Goal: Task Accomplishment & Management: Use online tool/utility

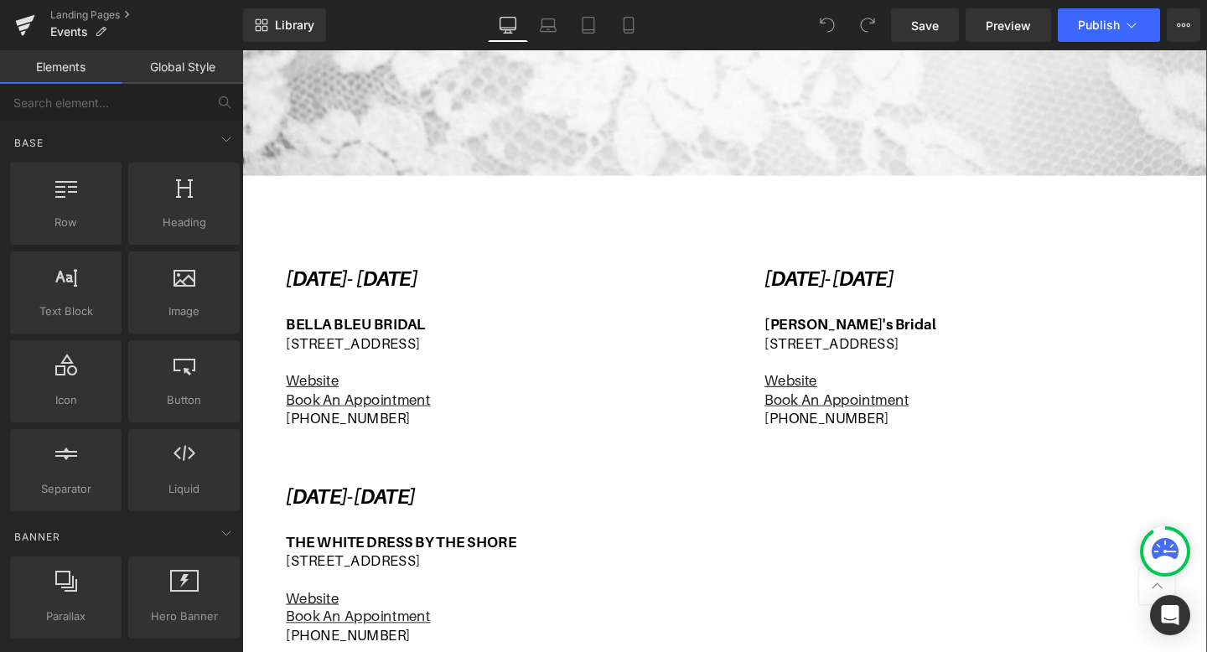
scroll to position [440, 0]
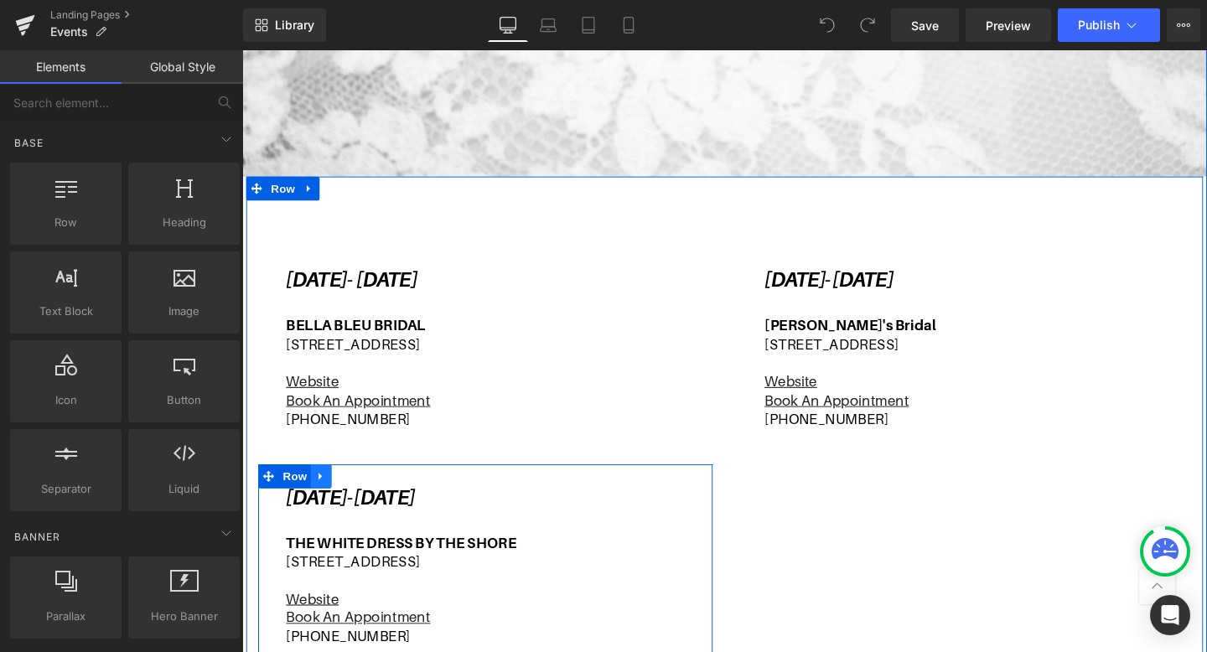
click at [329, 492] on icon at bounding box center [325, 497] width 12 height 13
click at [355, 491] on link at bounding box center [347, 497] width 22 height 25
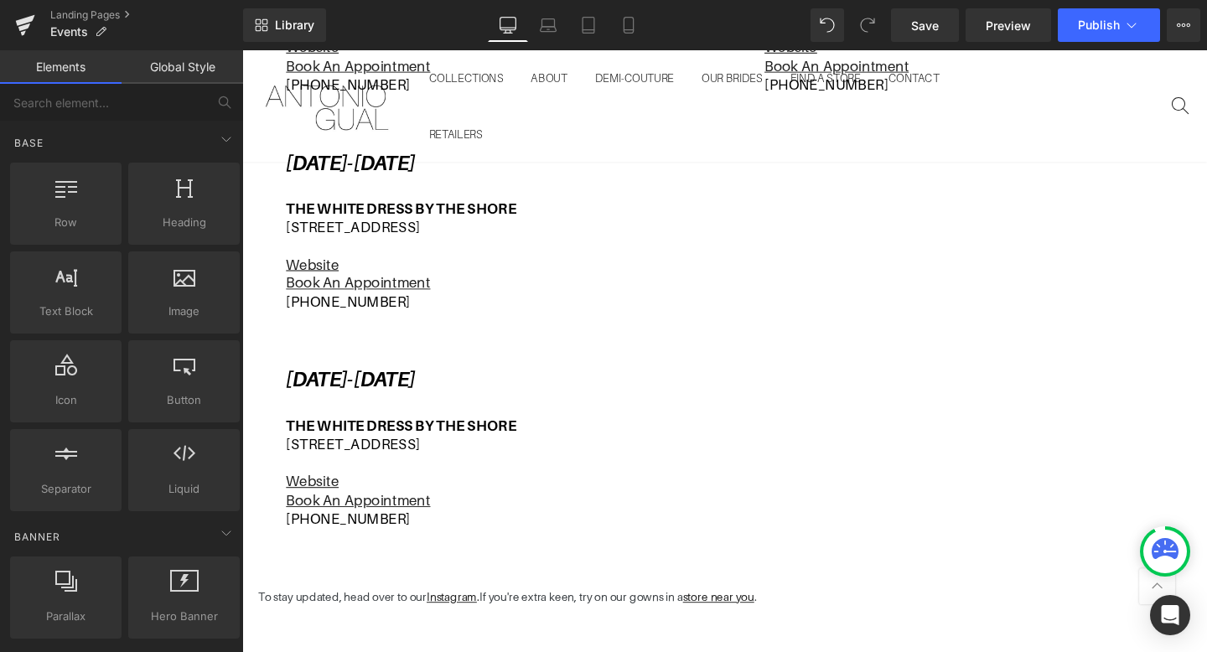
scroll to position [736, 0]
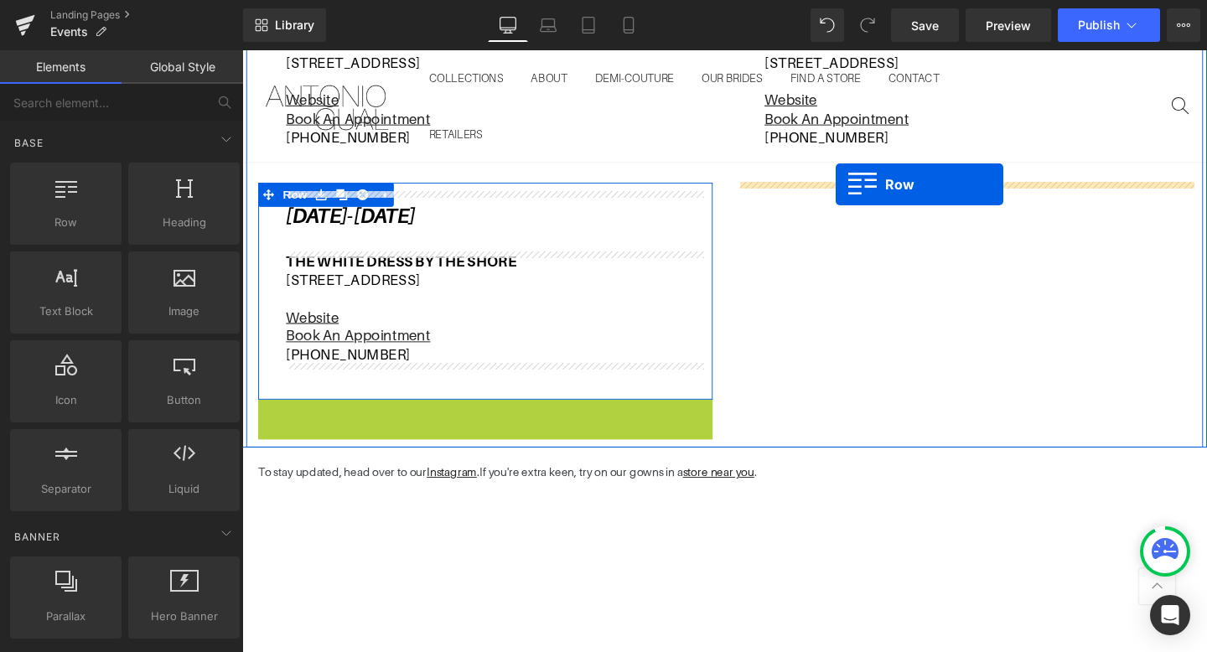
drag, startPoint x: 273, startPoint y: 437, endPoint x: 866, endPoint y: 191, distance: 641.7
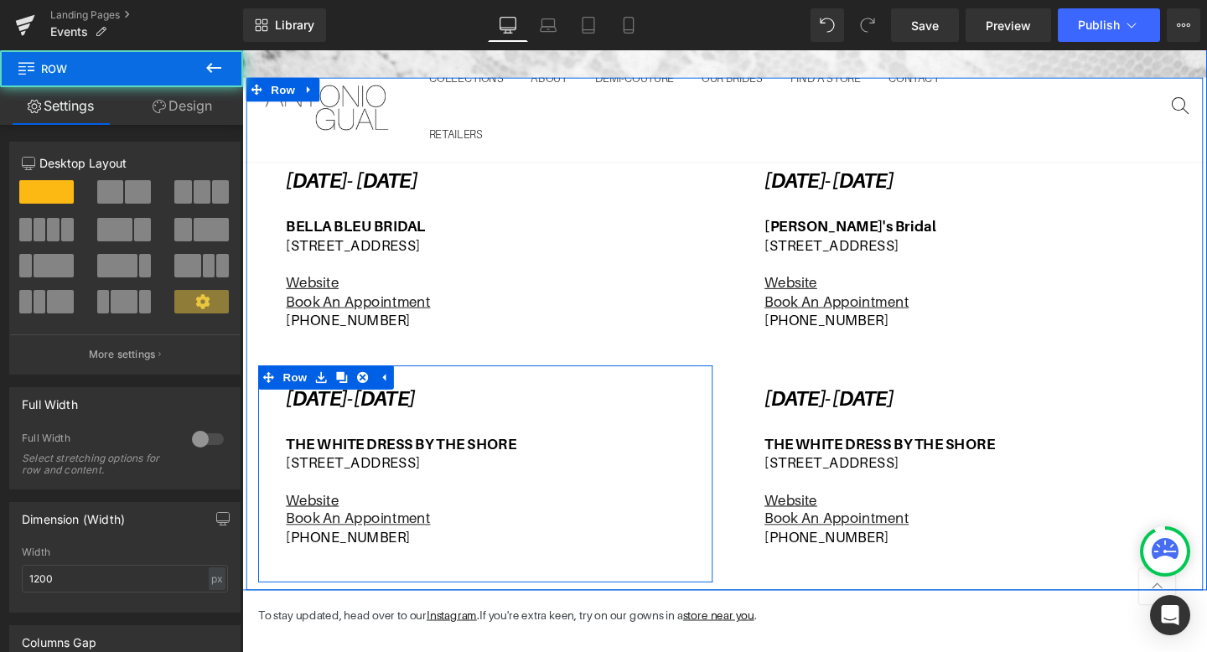
scroll to position [538, 0]
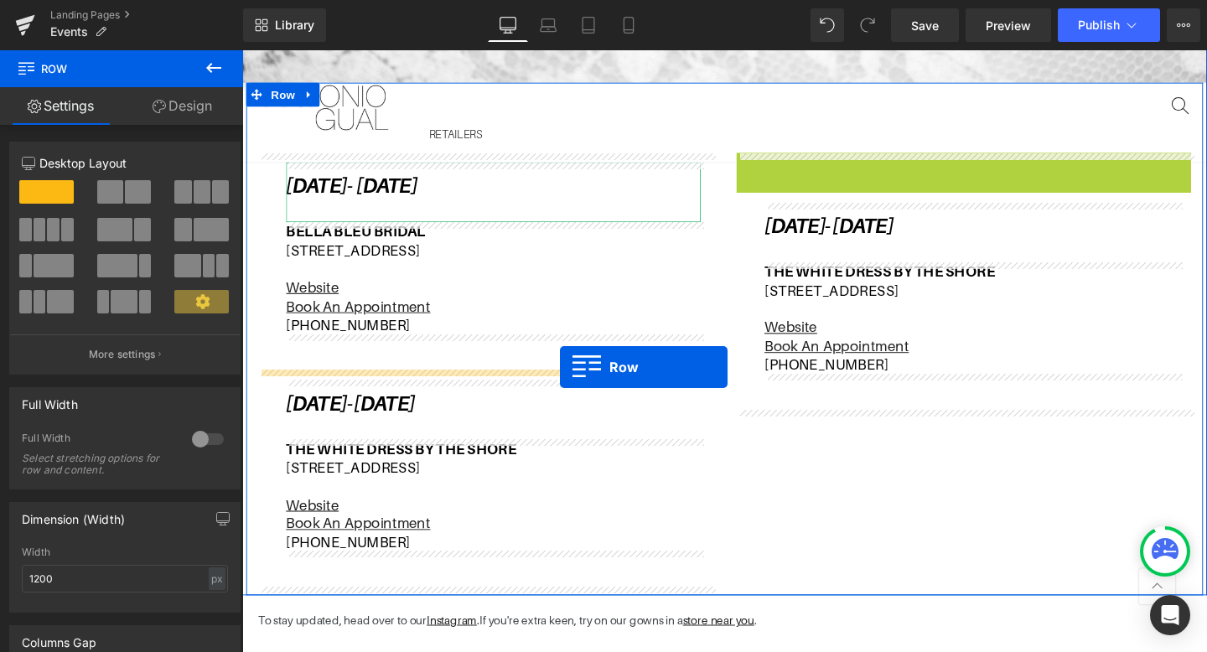
drag, startPoint x: 774, startPoint y: 170, endPoint x: 576, endPoint y: 383, distance: 290.6
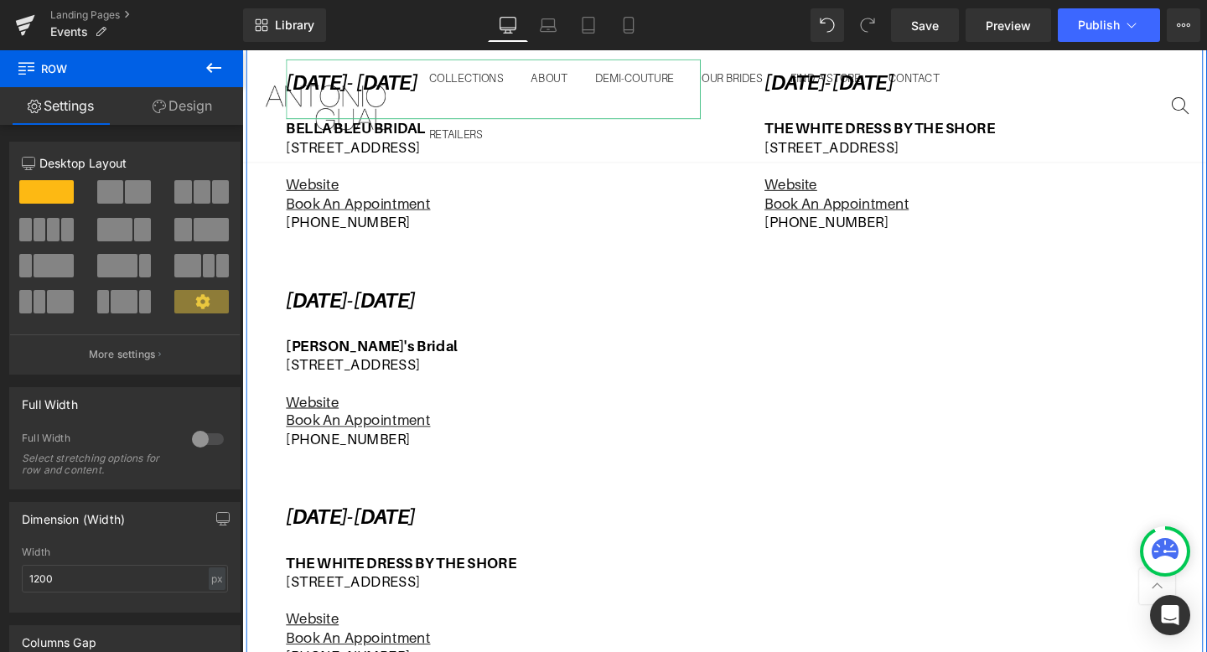
scroll to position [670, 0]
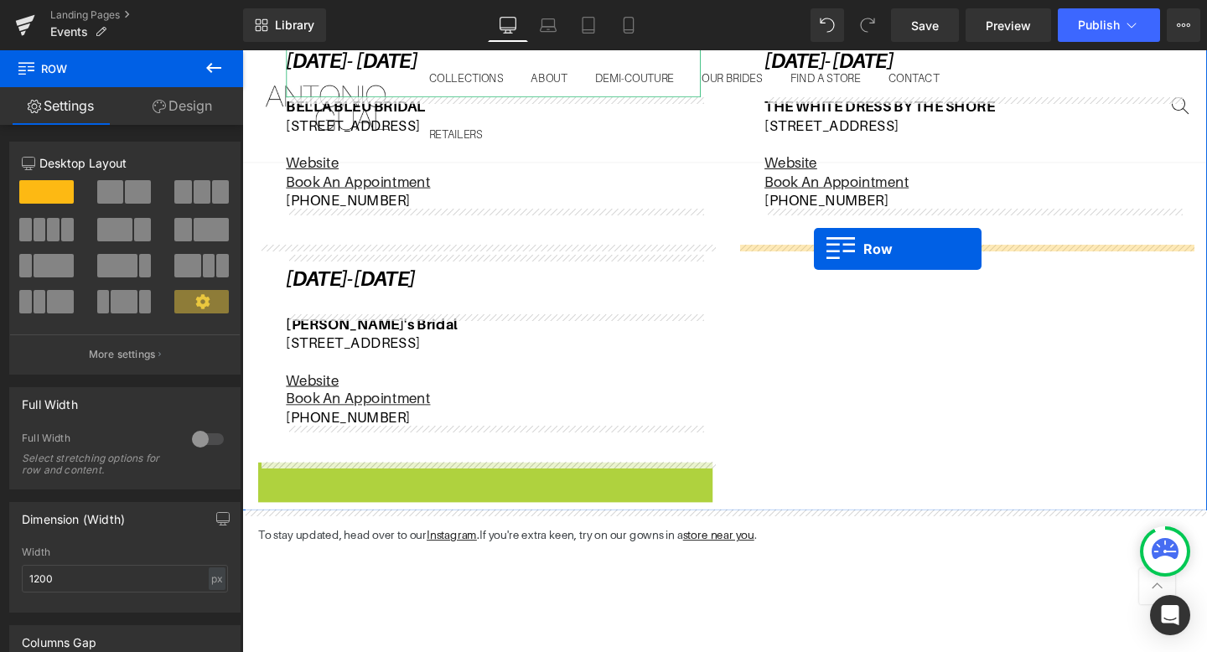
drag, startPoint x: 272, startPoint y: 496, endPoint x: 843, endPoint y: 259, distance: 618.9
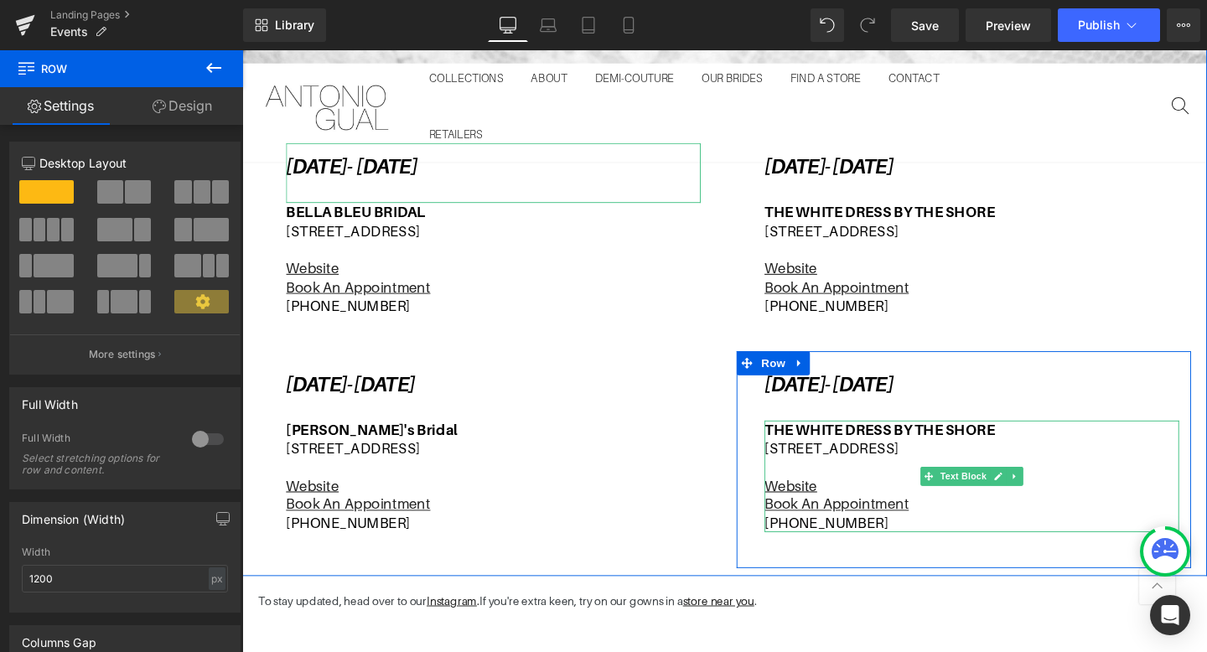
scroll to position [352, 0]
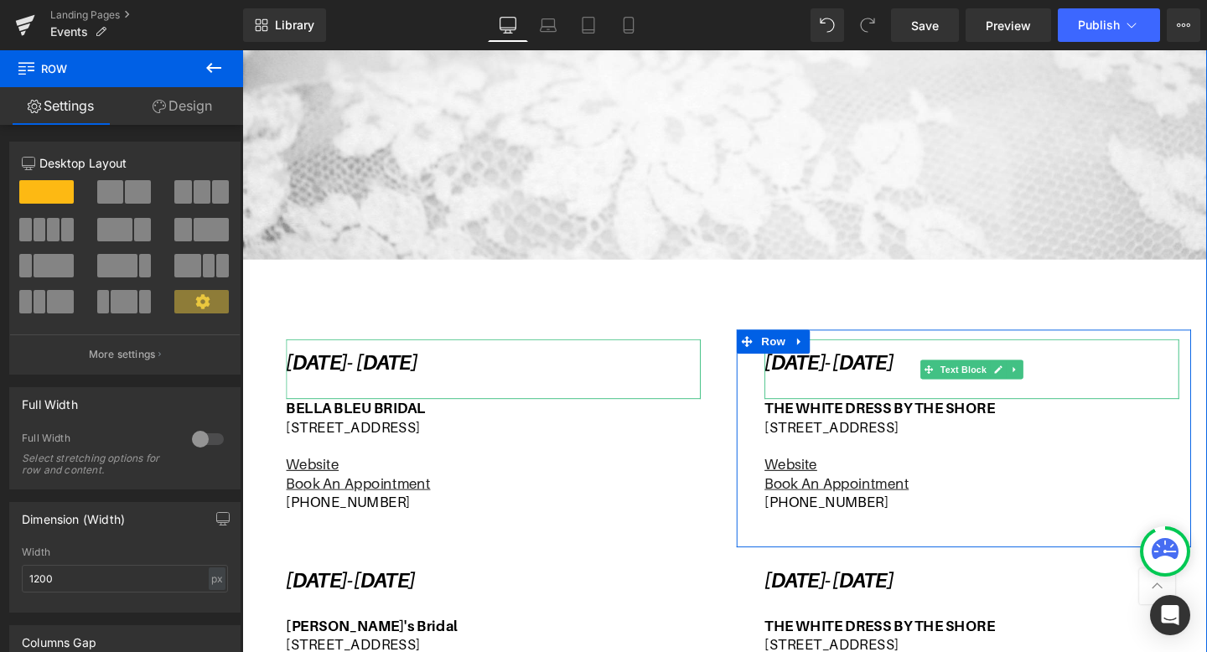
click at [1107, 380] on p "[DATE]- [DATE]" at bounding box center [1009, 379] width 436 height 25
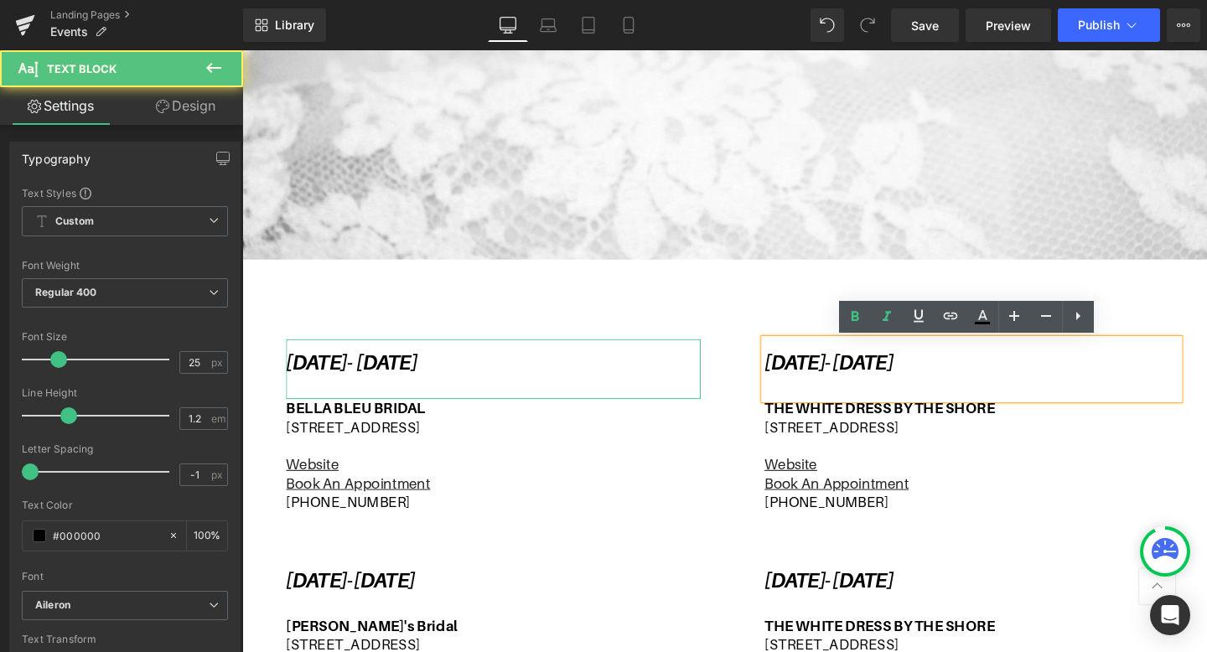
click at [1100, 381] on p "[DATE]- [DATE]" at bounding box center [1009, 379] width 436 height 25
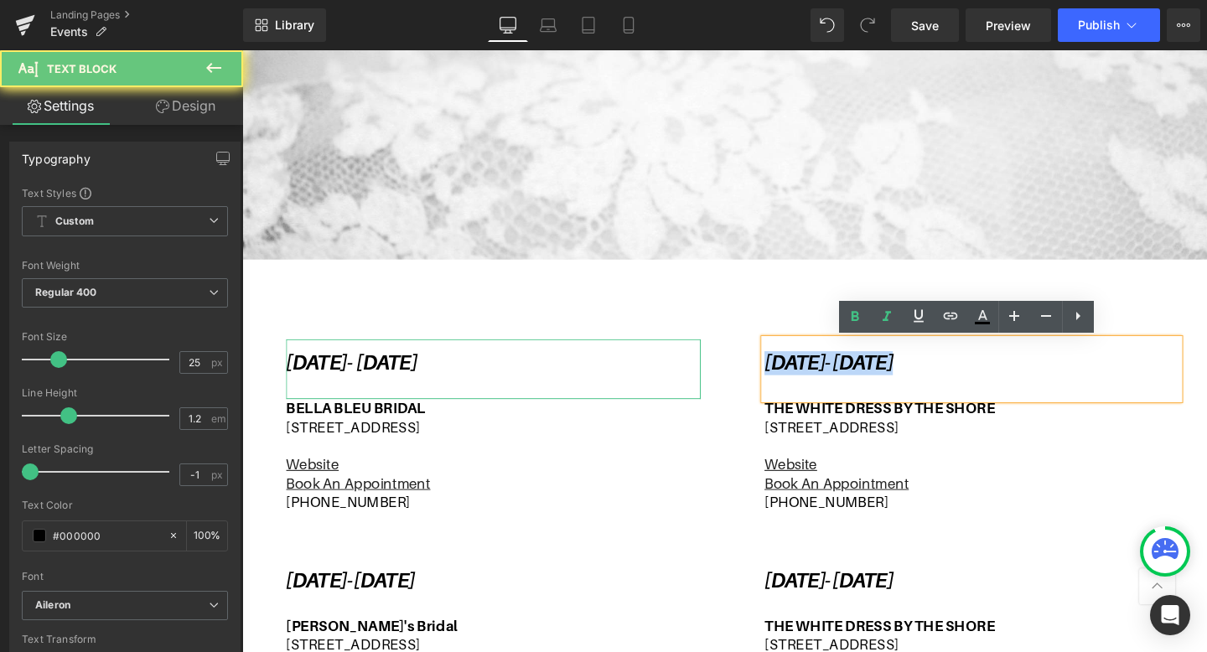
drag, startPoint x: 1100, startPoint y: 381, endPoint x: 867, endPoint y: 375, distance: 232.2
click at [867, 375] on p "[DATE]- [DATE]" at bounding box center [1009, 379] width 436 height 25
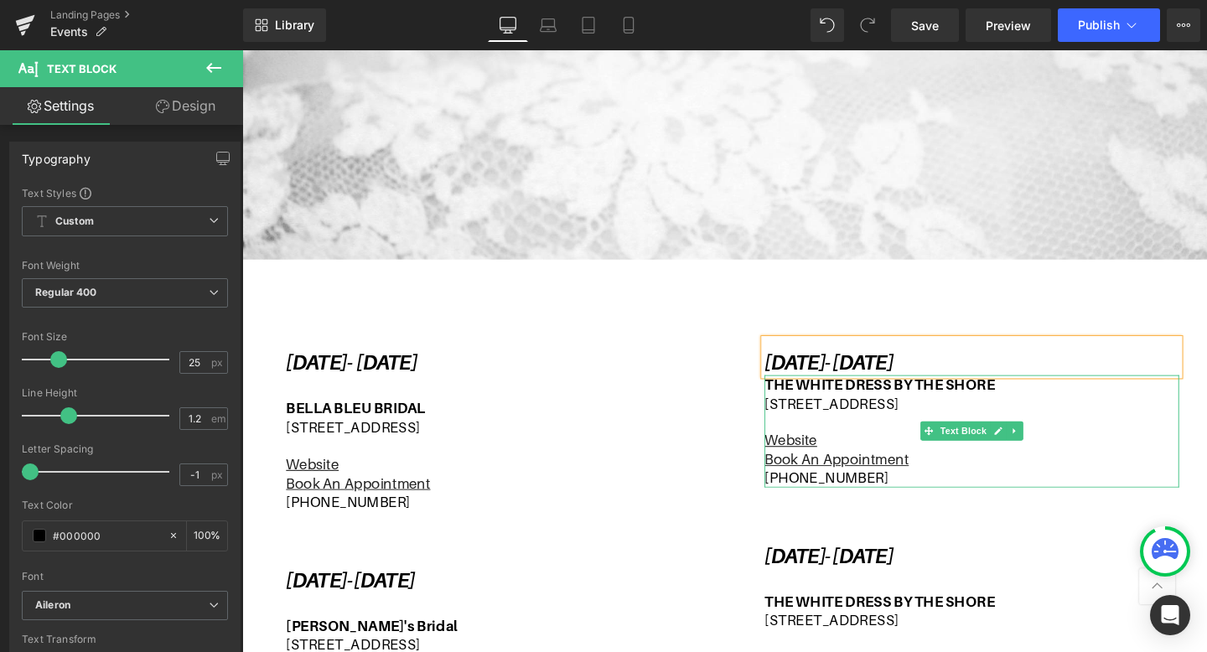
click at [1041, 404] on p "THE WHITE DRESS BY THE SHORE" at bounding box center [1009, 401] width 436 height 19
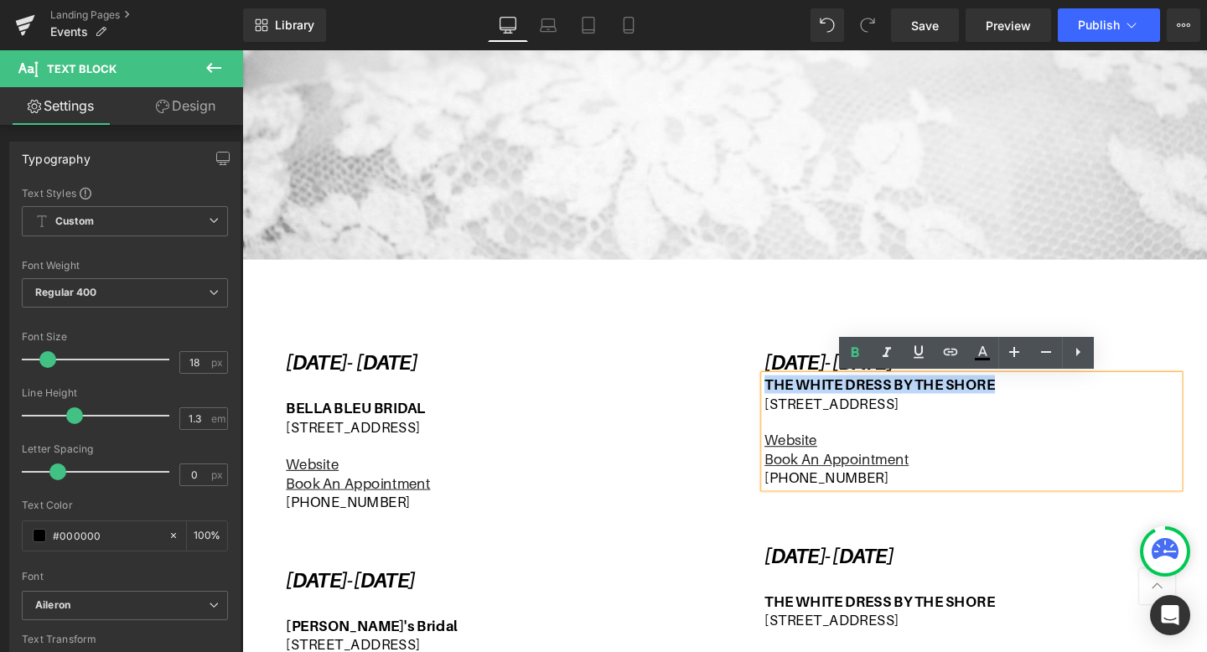
drag, startPoint x: 1033, startPoint y: 404, endPoint x: 792, endPoint y: 404, distance: 241.4
click at [792, 404] on b "THE WHITE DRESS BY THE SHORE" at bounding box center [912, 402] width 242 height 18
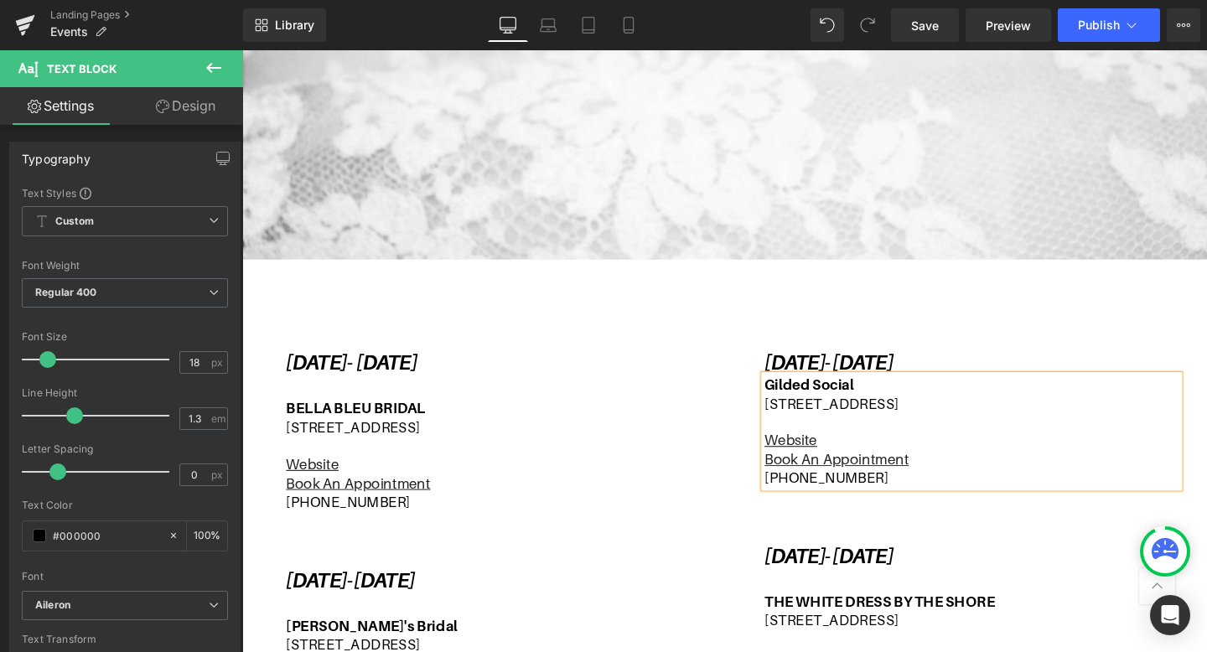
click at [1054, 422] on p "[STREET_ADDRESS]" at bounding box center [1009, 421] width 436 height 19
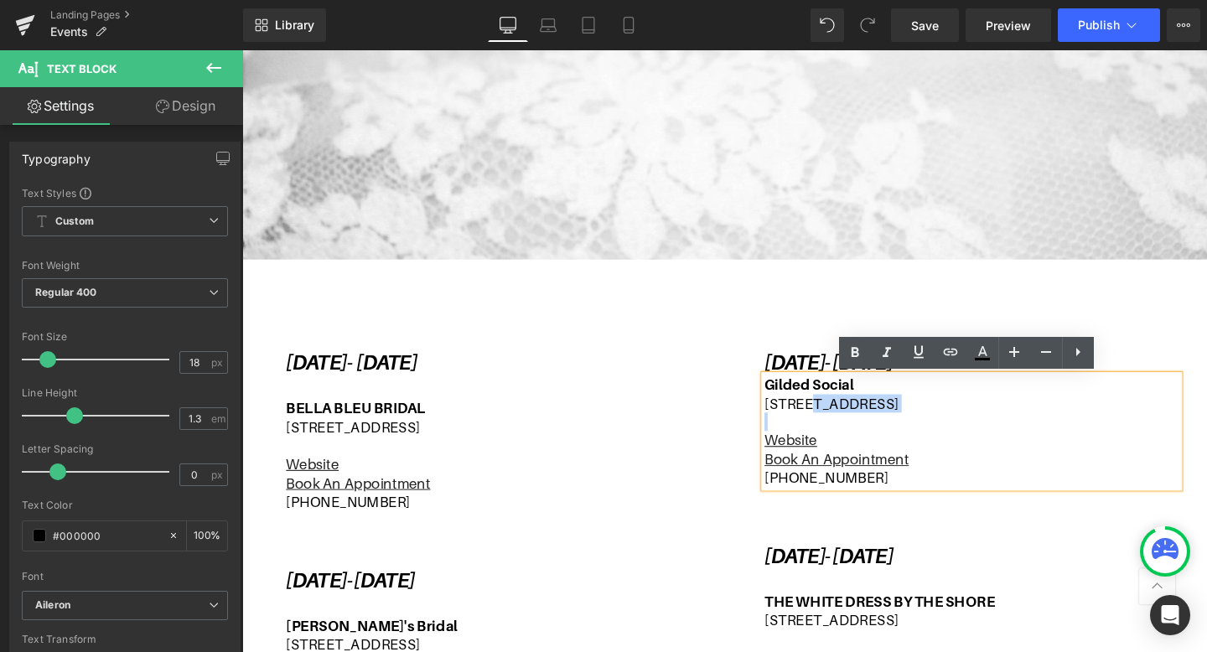
drag, startPoint x: 1054, startPoint y: 422, endPoint x: 836, endPoint y: 418, distance: 217.9
click at [836, 418] on p "[STREET_ADDRESS]" at bounding box center [1009, 421] width 436 height 19
drag, startPoint x: 1012, startPoint y: 418, endPoint x: 795, endPoint y: 417, distance: 216.2
click at [795, 417] on p "[STREET_ADDRESS]" at bounding box center [1009, 421] width 436 height 19
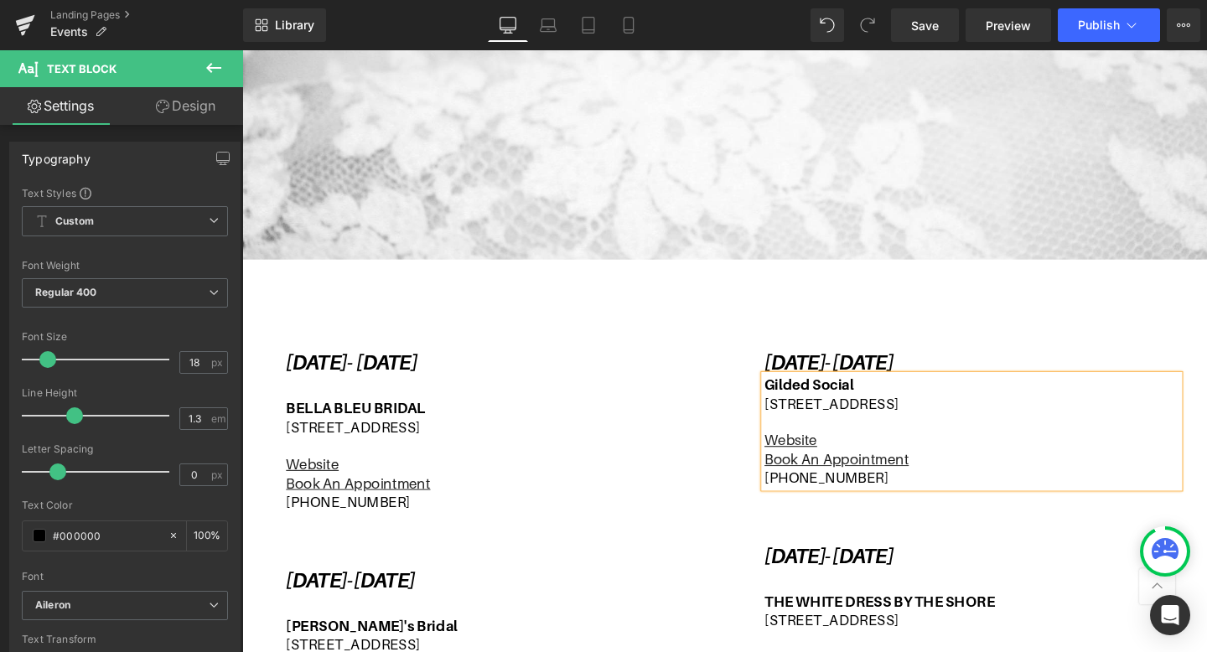
click at [885, 425] on p "[STREET_ADDRESS]" at bounding box center [1009, 421] width 436 height 19
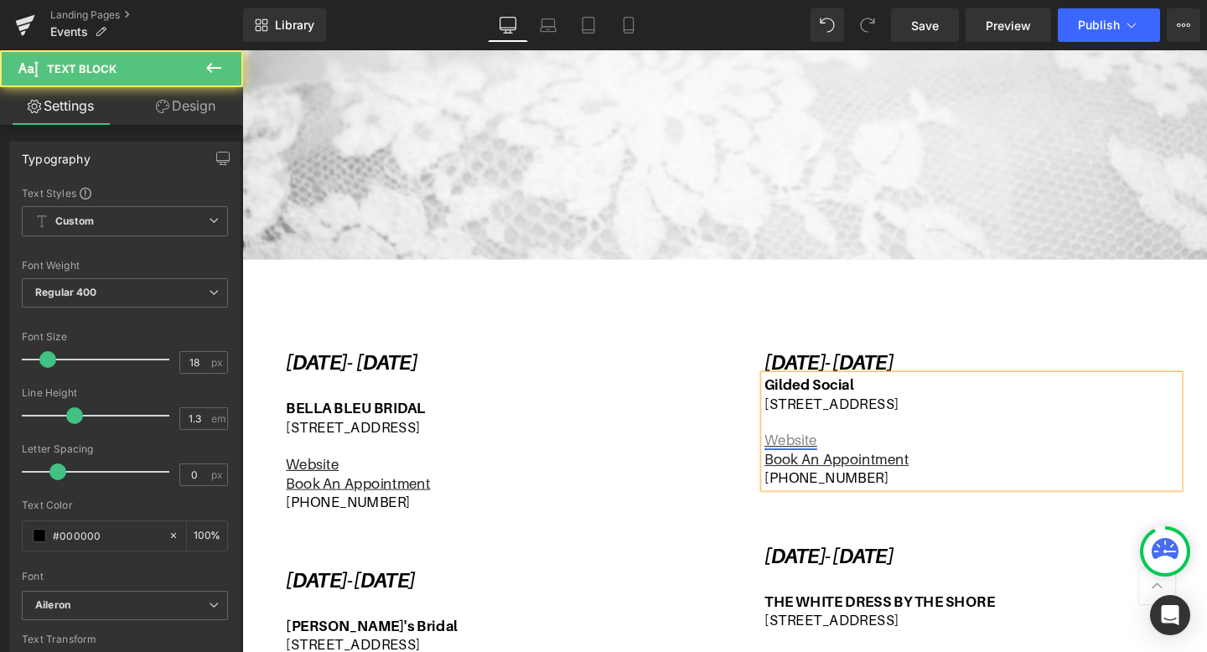
click at [829, 454] on link "Website" at bounding box center [818, 461] width 55 height 18
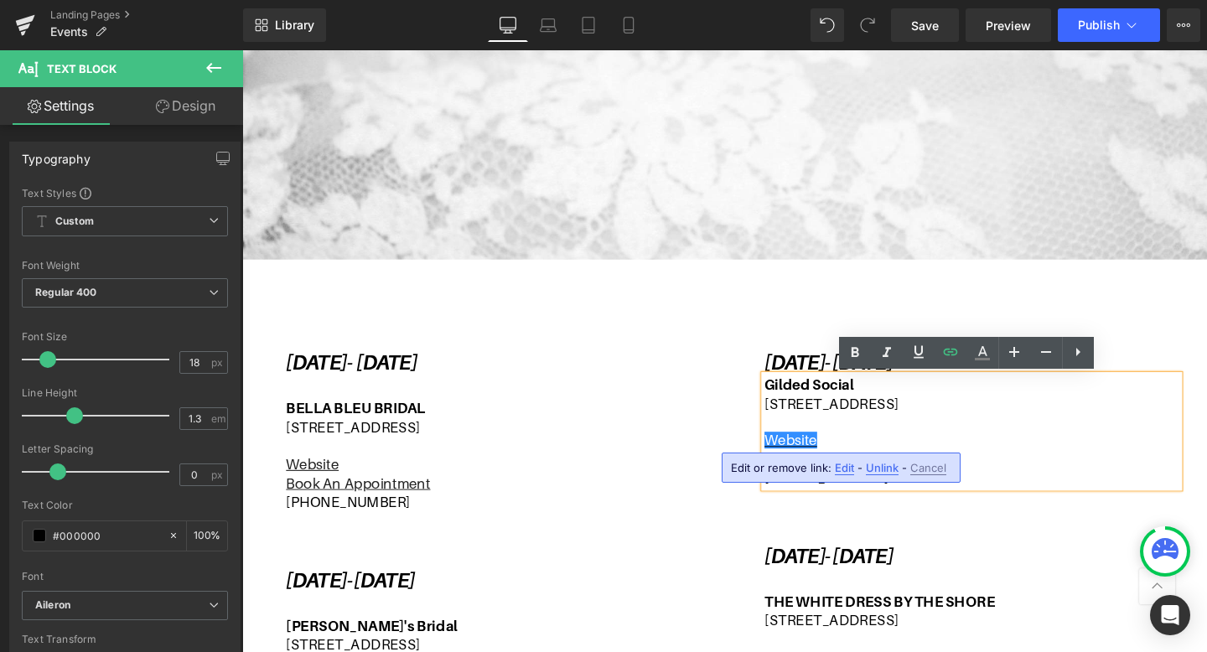
click at [844, 464] on span "Edit" at bounding box center [844, 468] width 19 height 14
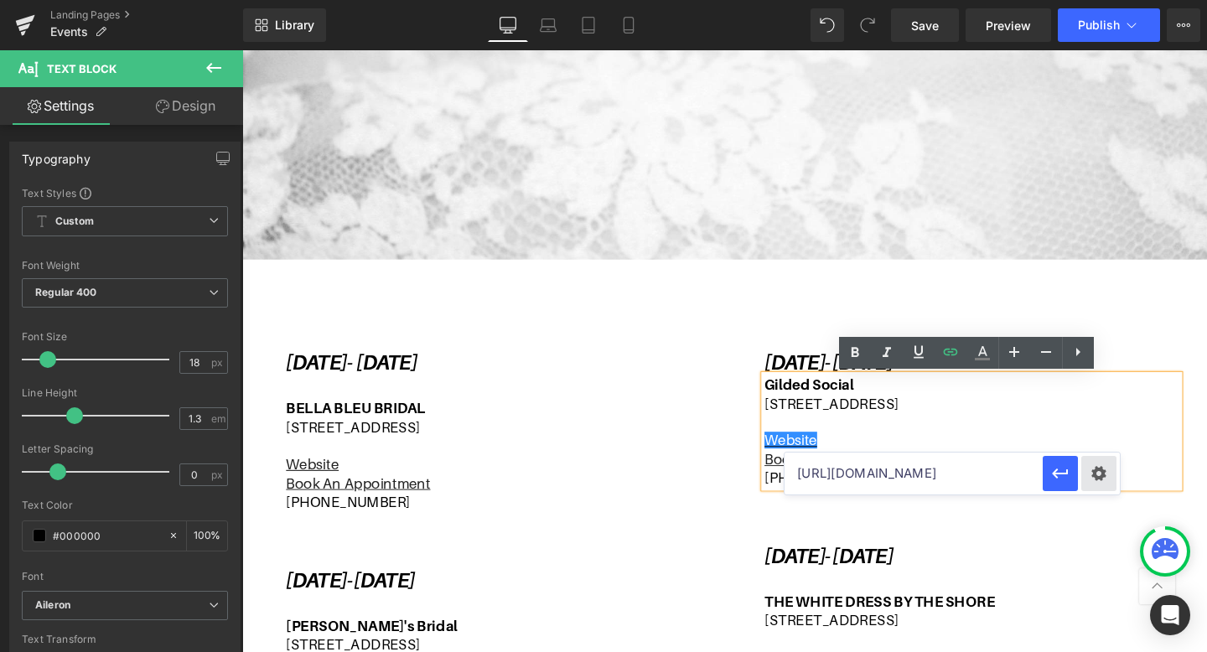
scroll to position [0, 39]
drag, startPoint x: 796, startPoint y: 474, endPoint x: 1093, endPoint y: 488, distance: 297.0
click at [1093, 488] on div "[URL][DOMAIN_NAME]" at bounding box center [951, 474] width 335 height 42
paste input "[URL][DOMAIN_NAME]"
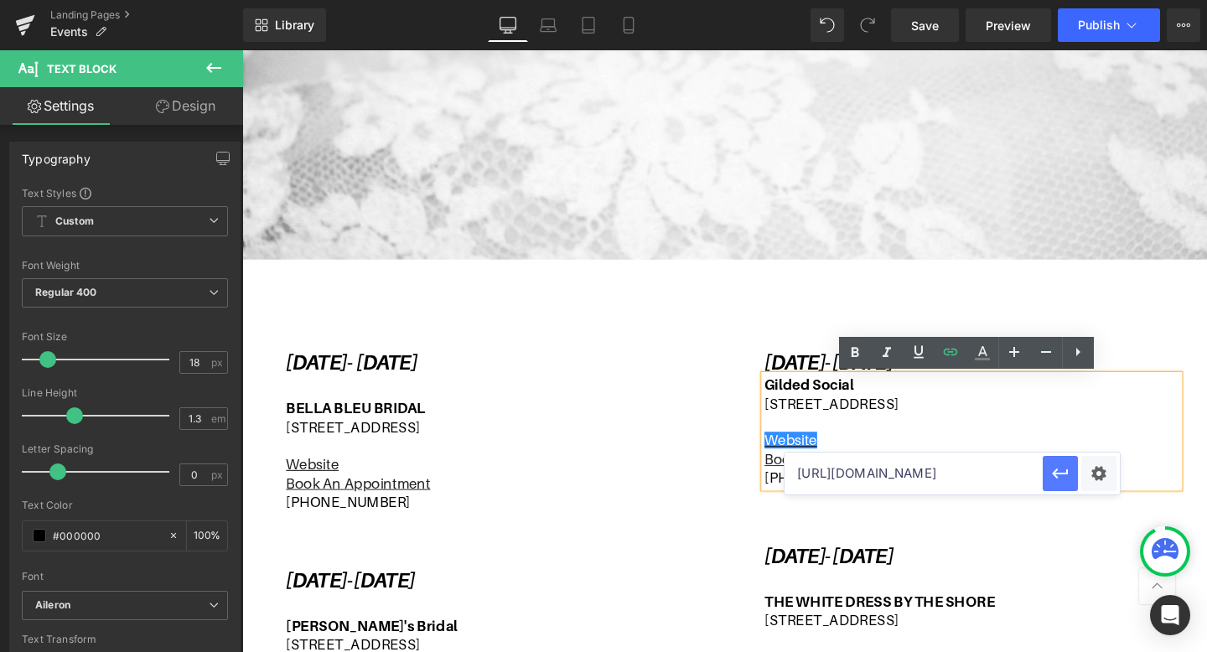
click at [1051, 473] on icon "button" at bounding box center [1060, 473] width 20 height 20
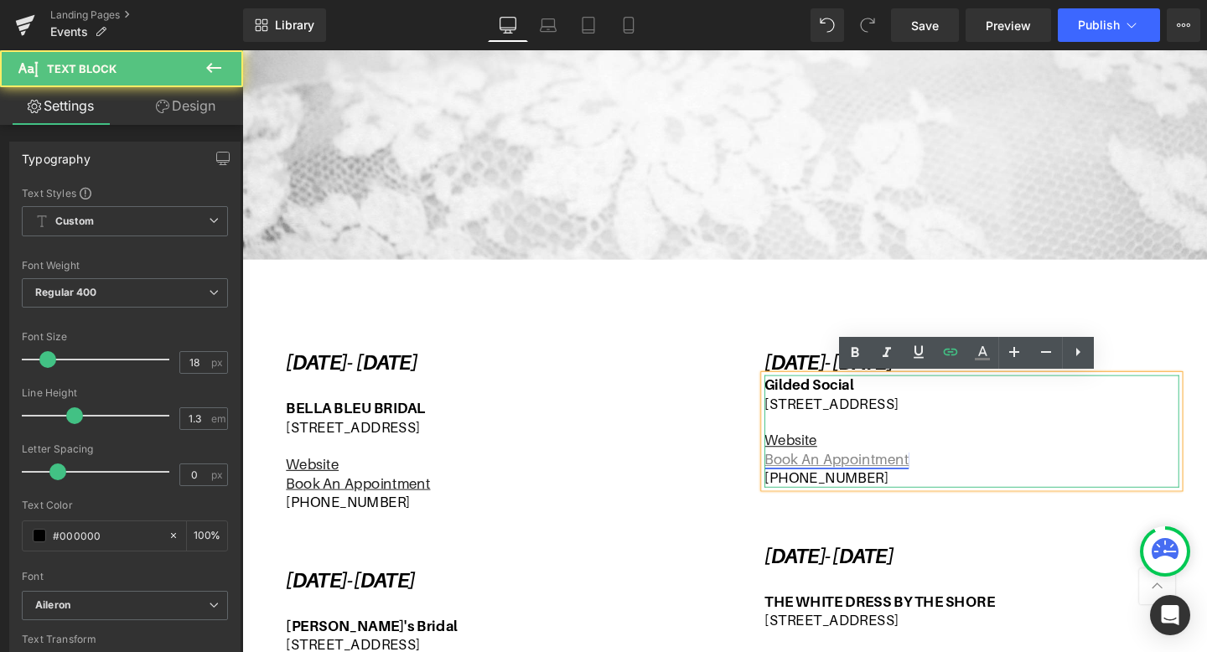
click at [901, 486] on u "Book An Appointment" at bounding box center [867, 481] width 152 height 18
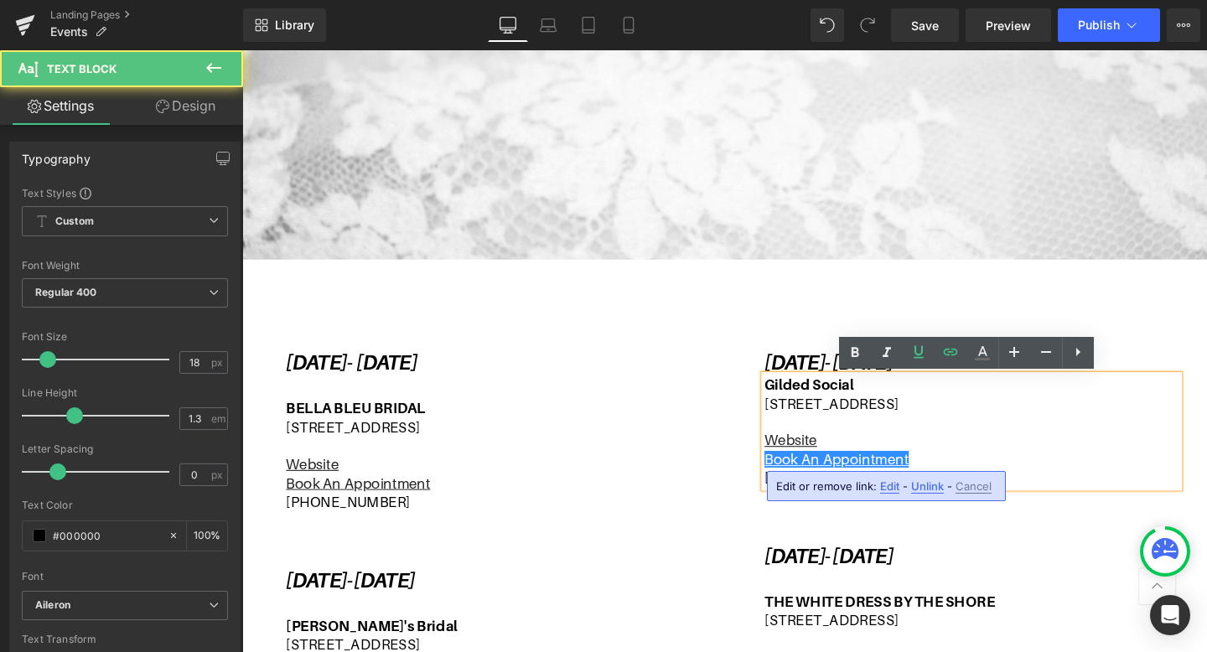
click at [890, 489] on span "Edit" at bounding box center [889, 486] width 19 height 14
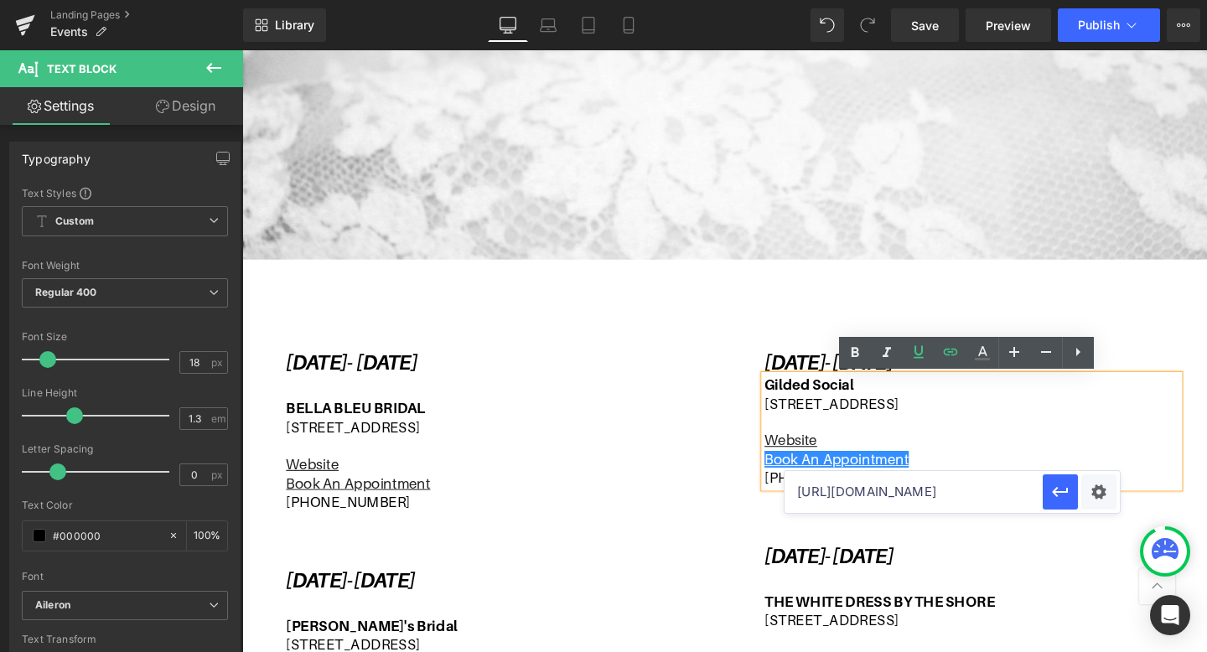
scroll to position [0, 39]
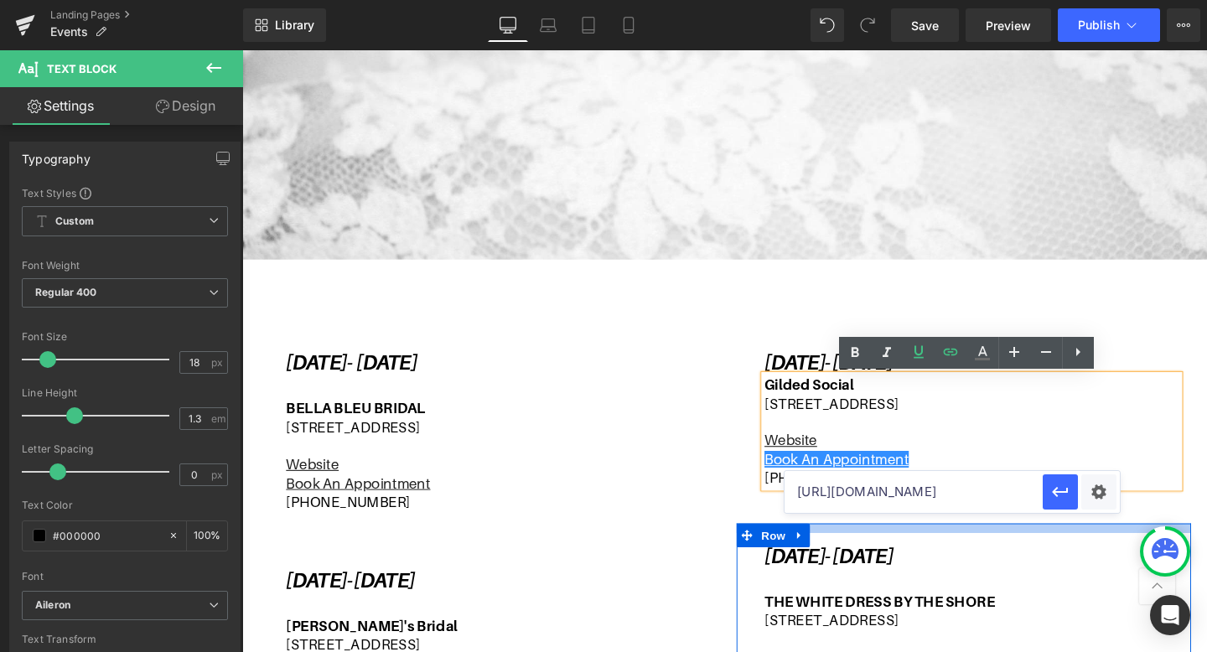
drag, startPoint x: 1027, startPoint y: 543, endPoint x: 1227, endPoint y: 551, distance: 200.5
paste input "shopgildedsocial"
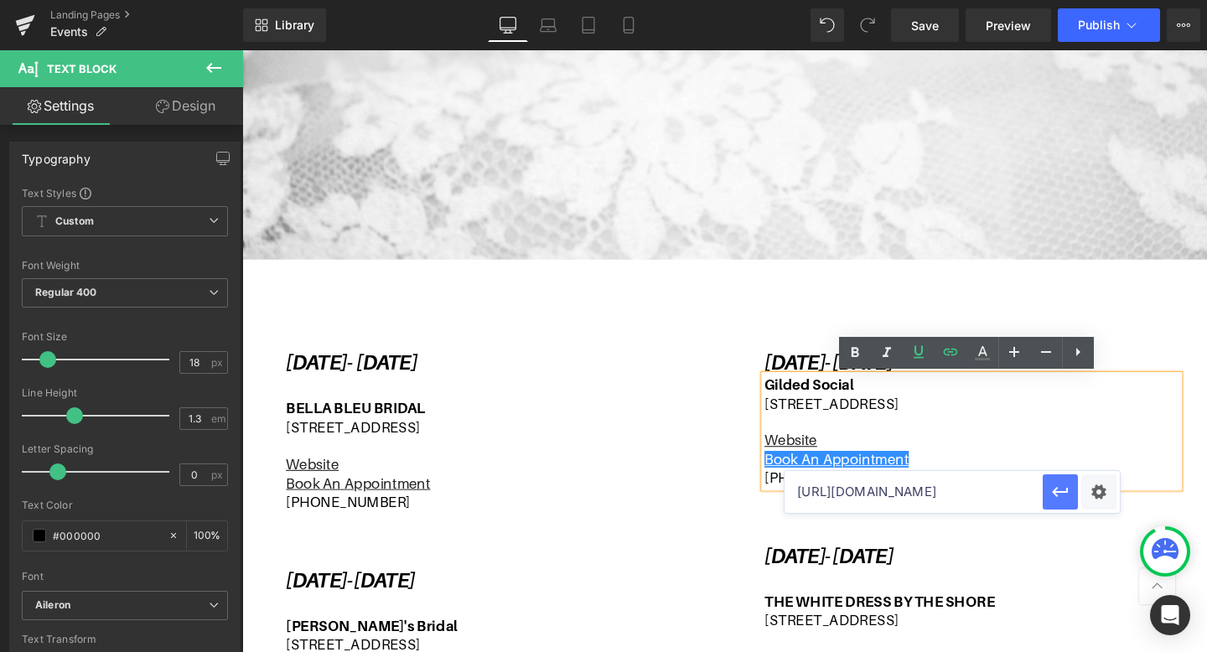
type input "[URL][DOMAIN_NAME]"
click at [1063, 486] on icon "button" at bounding box center [1060, 492] width 20 height 20
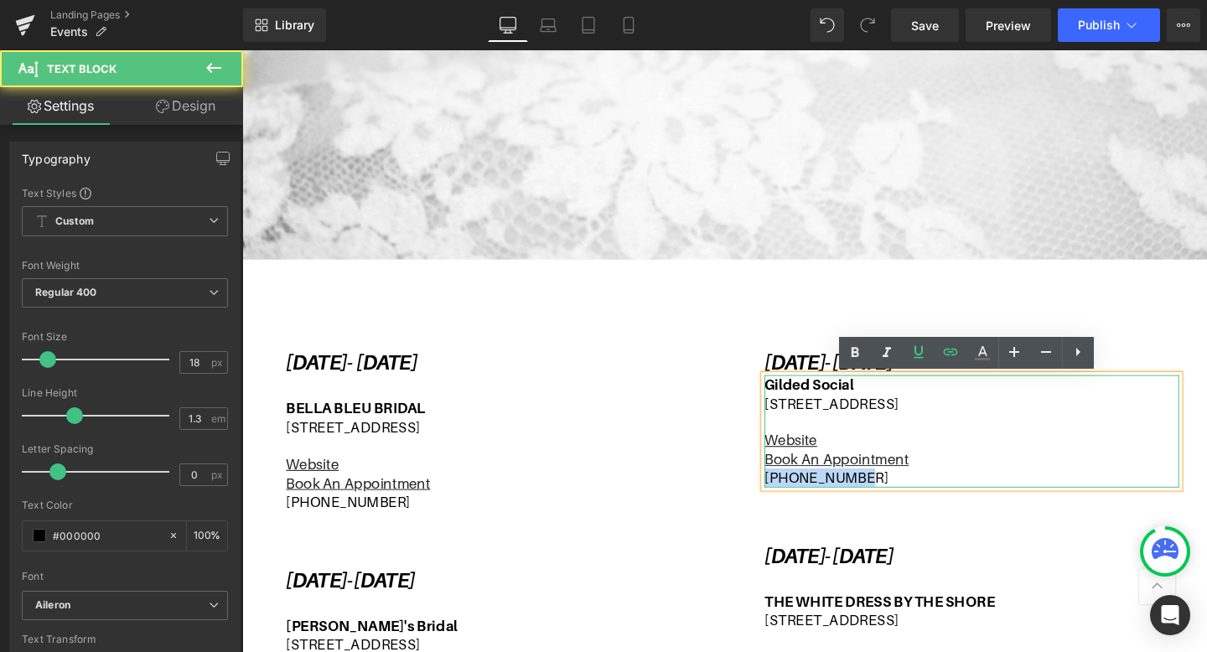
drag, startPoint x: 921, startPoint y: 500, endPoint x: 786, endPoint y: 500, distance: 134.9
click at [786, 500] on div "[DATE]- [DATE] Text Block Gilded Social [STREET_ADDRESS] Website Book An Appoin…" at bounding box center [1009, 432] width 461 height 155
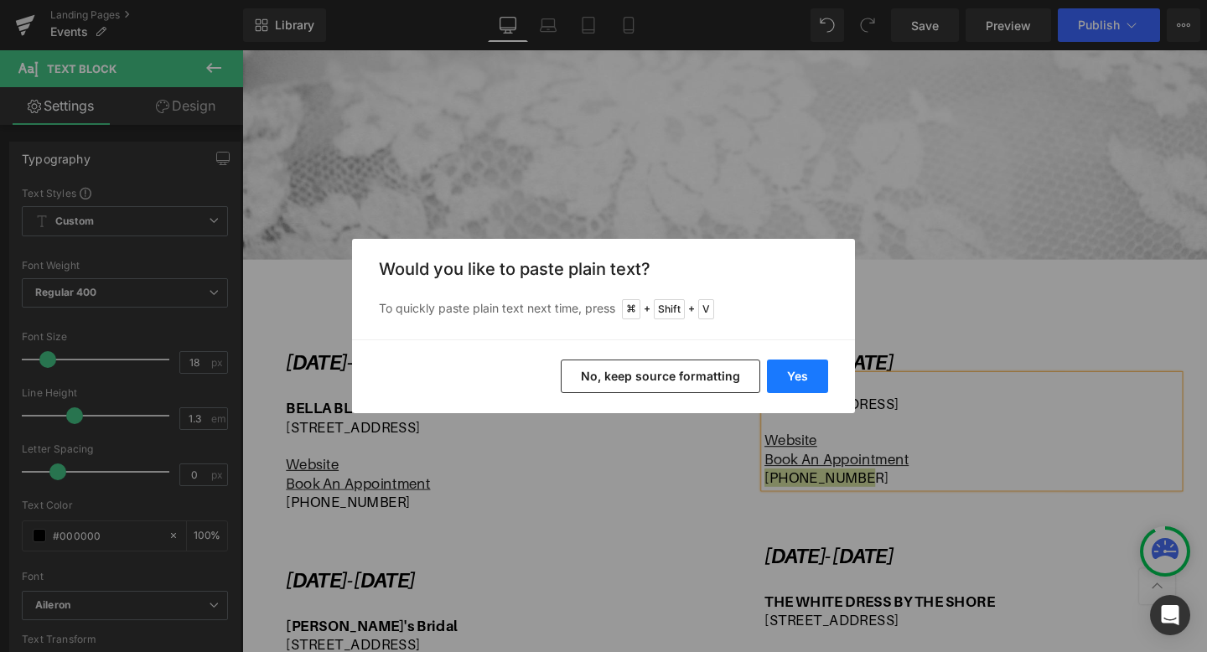
click at [805, 364] on button "Yes" at bounding box center [797, 377] width 61 height 34
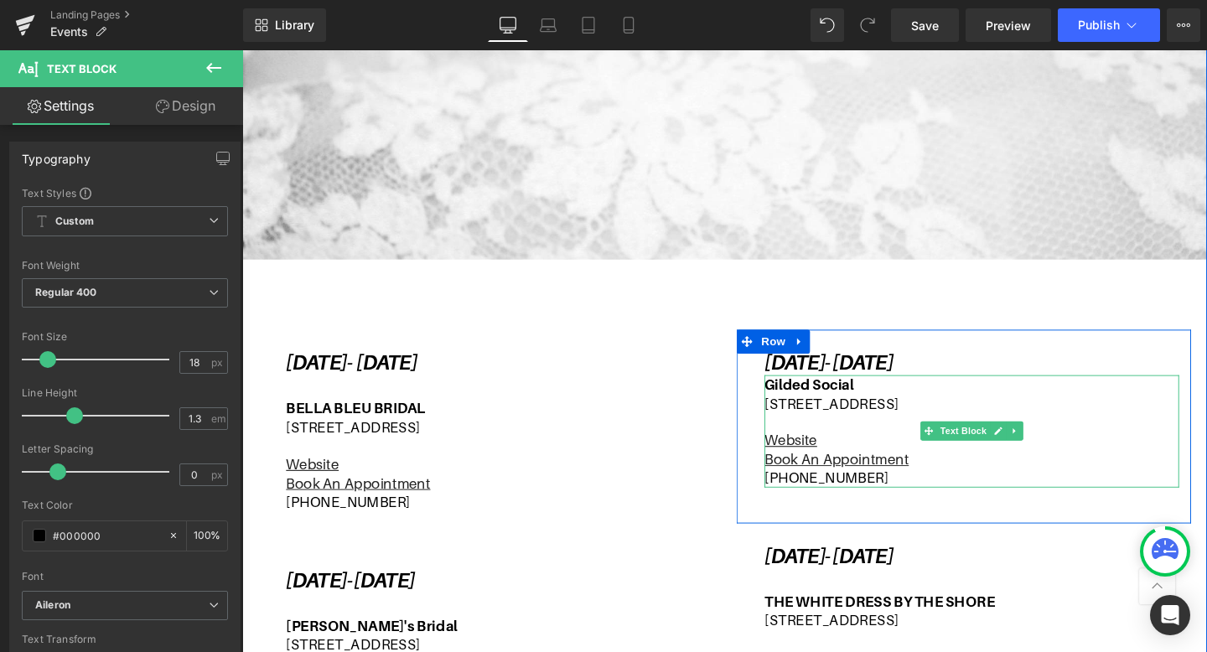
click at [827, 500] on p "[PHONE_NUMBER]" at bounding box center [1009, 499] width 436 height 19
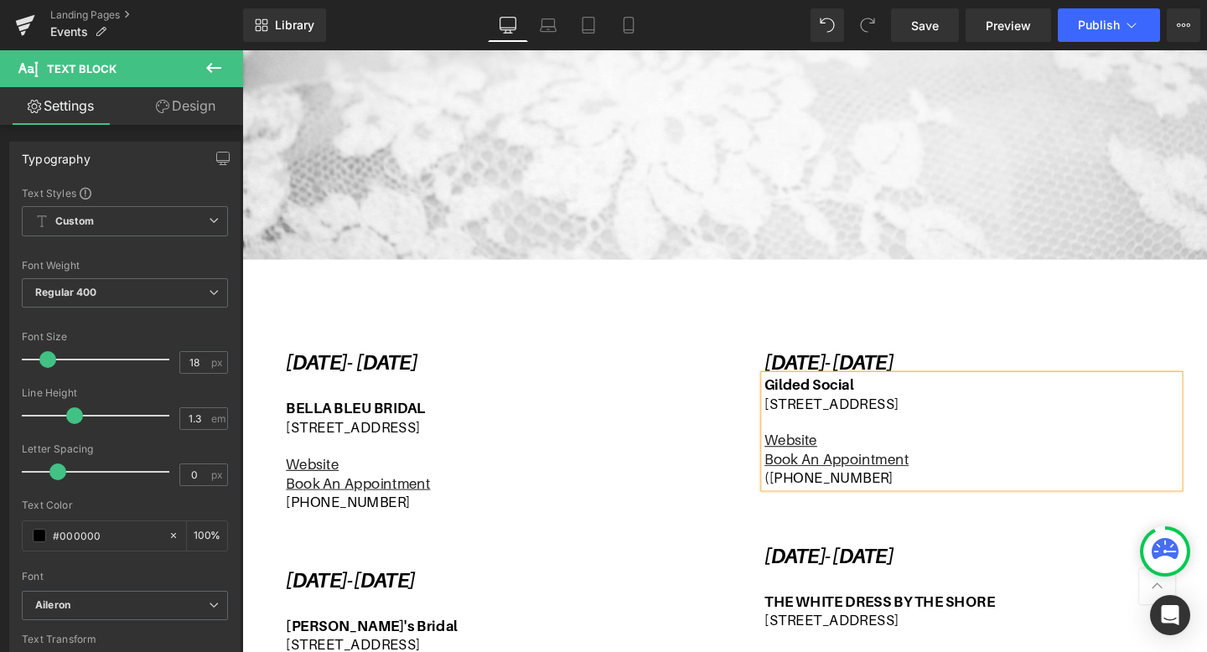
click at [794, 497] on p "([PHONE_NUMBER]" at bounding box center [1009, 499] width 436 height 19
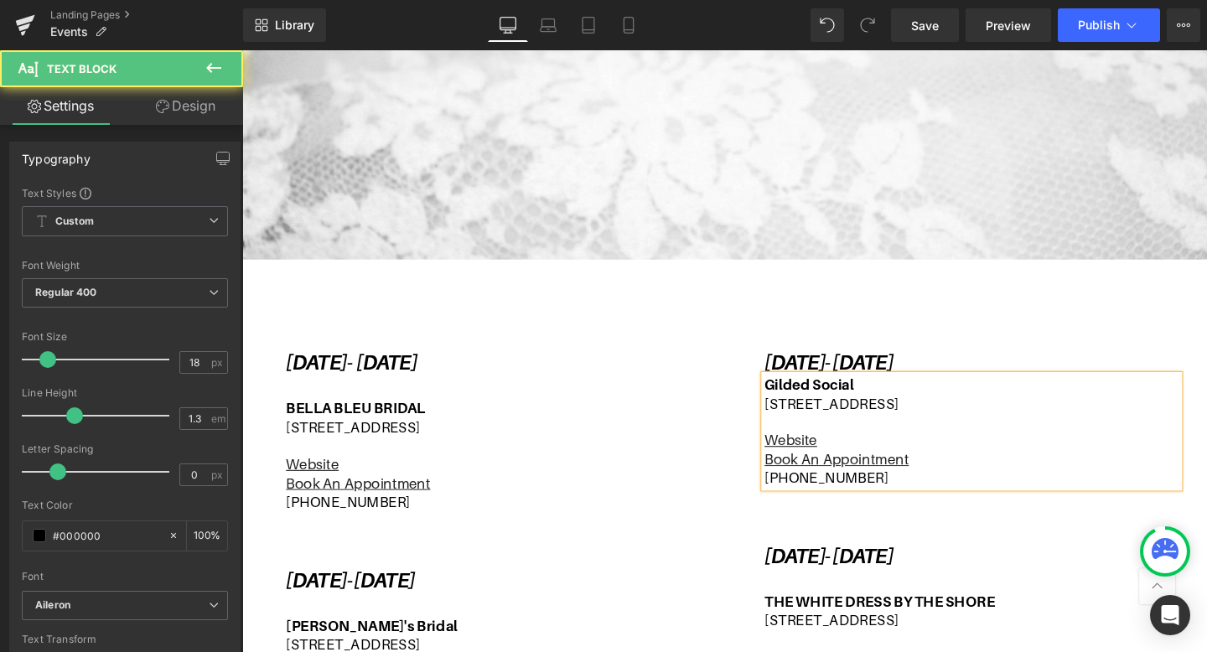
click at [858, 501] on p "[PHONE_NUMBER]" at bounding box center [1009, 499] width 436 height 19
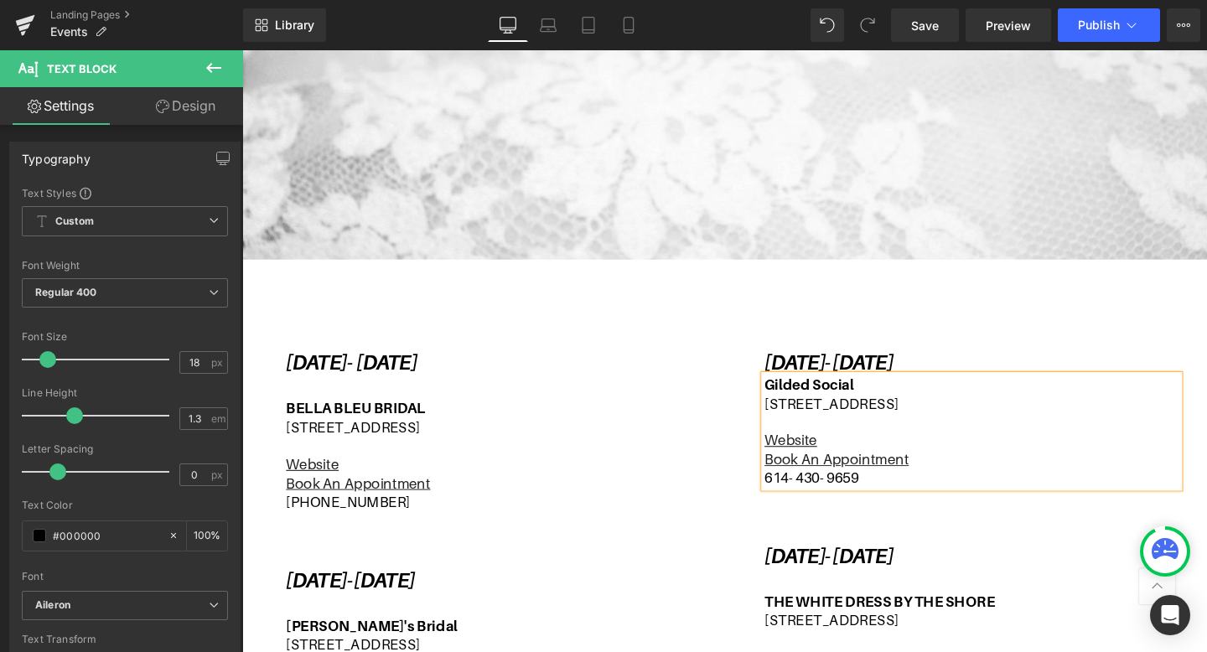
click at [1206, 360] on div "OUR EVENTS Text Block Learn all about our Trunk Shows and virtual events. Text …" at bounding box center [749, 313] width 1014 height 994
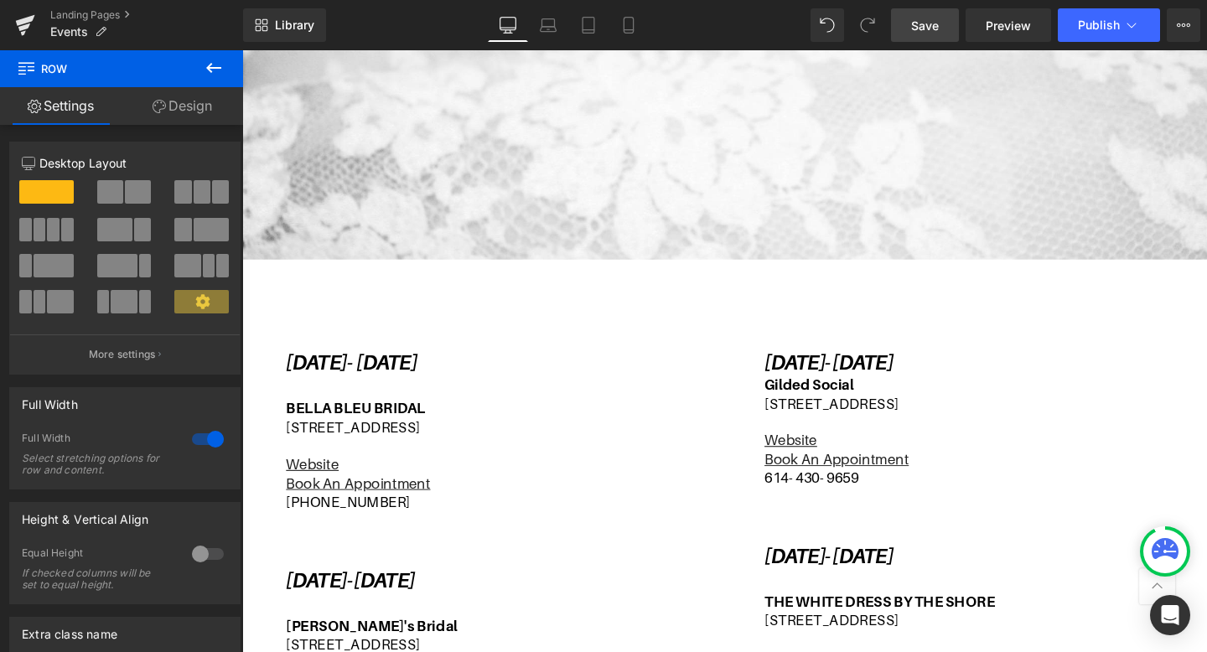
click at [912, 32] on span "Save" at bounding box center [925, 26] width 28 height 18
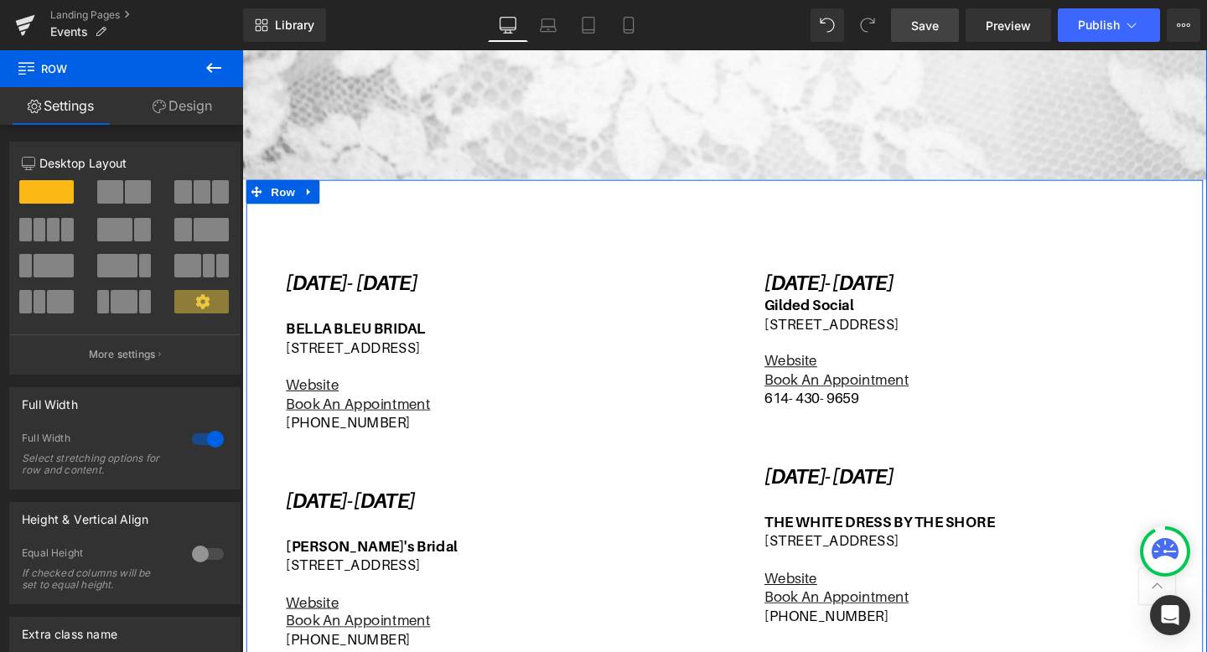
scroll to position [435, 0]
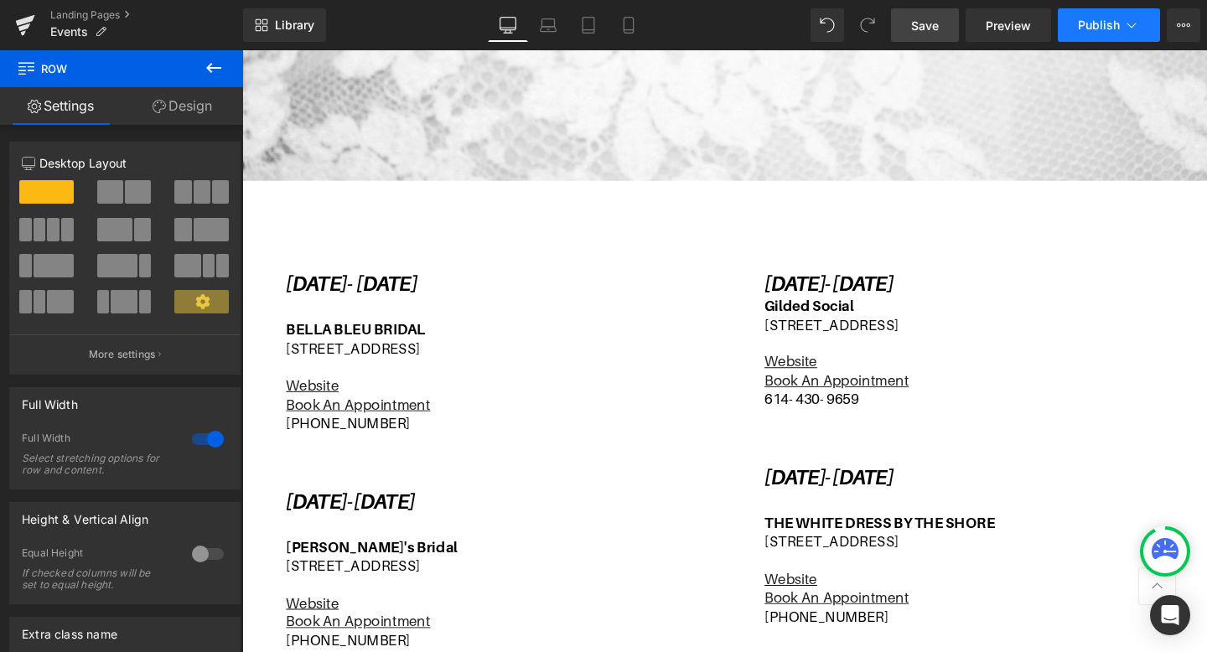
click at [1101, 21] on span "Publish" at bounding box center [1099, 24] width 42 height 13
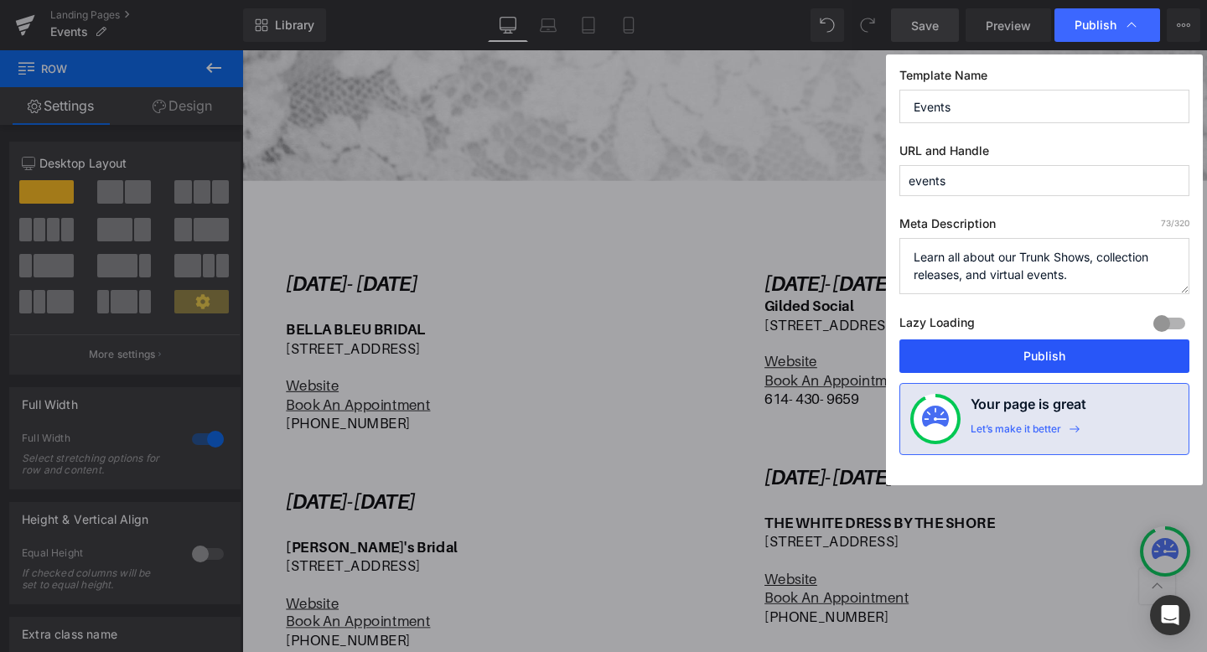
click at [1039, 360] on button "Publish" at bounding box center [1044, 356] width 290 height 34
